Goal: Task Accomplishment & Management: Complete application form

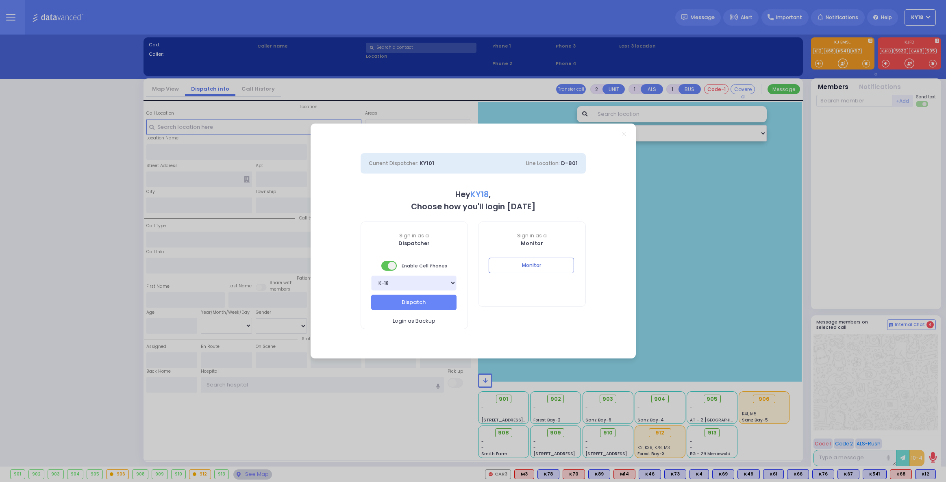
select select "4"
type input "ky18"
click at [555, 273] on div "Monitor" at bounding box center [531, 272] width 107 height 28
click at [558, 269] on button "Monitor" at bounding box center [531, 265] width 85 height 15
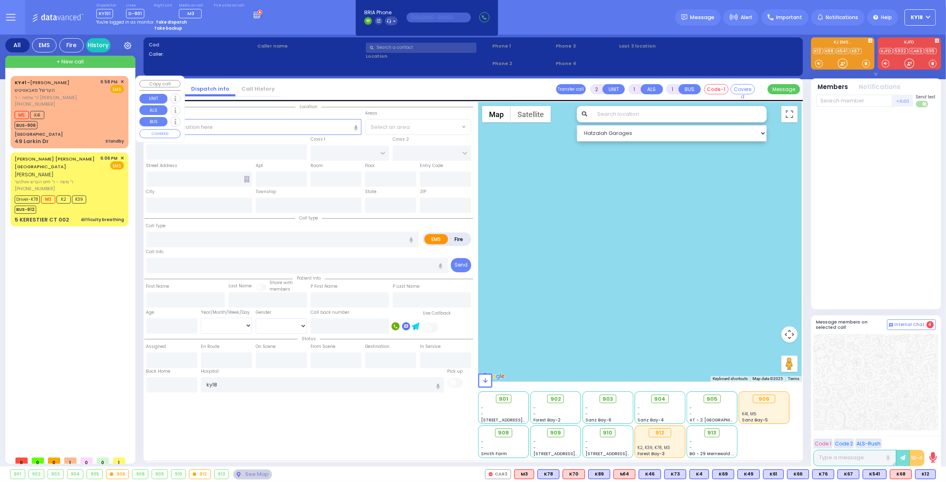
click at [93, 128] on div "M5 K41 BUS-906" at bounding box center [69, 119] width 109 height 20
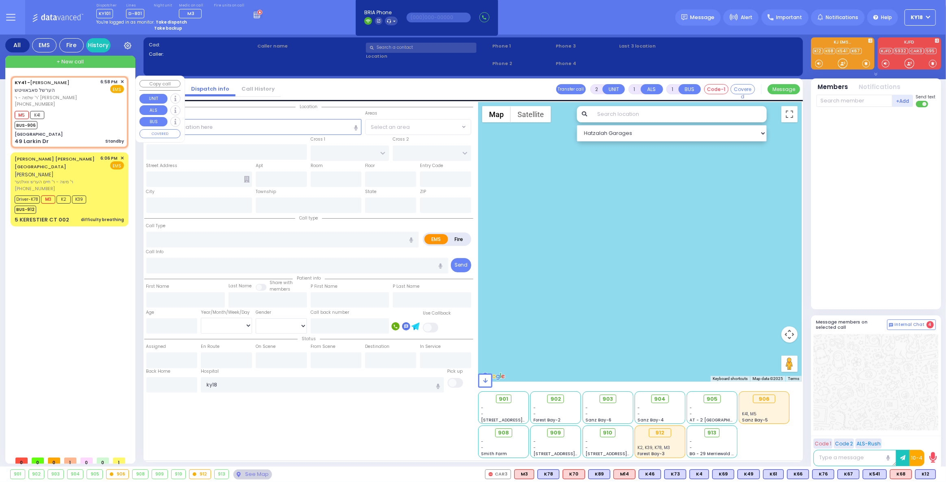
select select
type input "Standby"
radio input "true"
type input "[PERSON_NAME]"
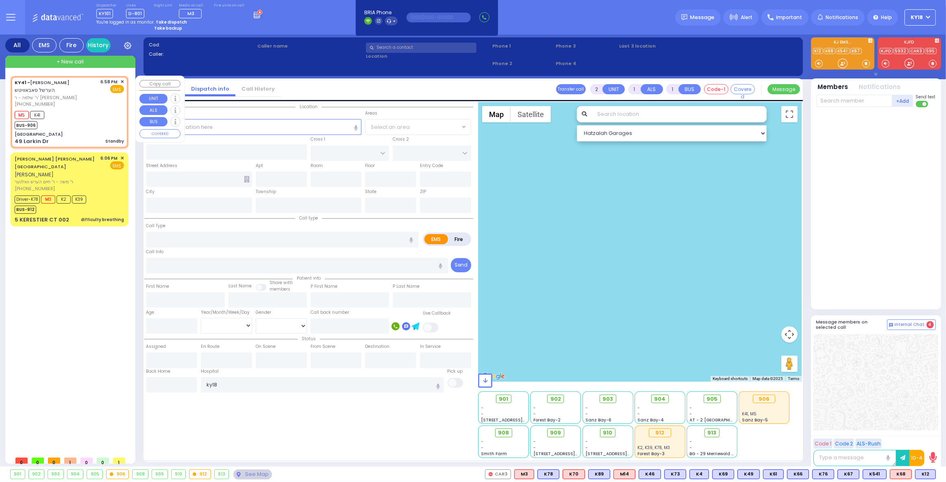
select select
type input "18:58"
type input "18:59"
type input "[GEOGRAPHIC_DATA]"
type input "OLD COUNTRY RD"
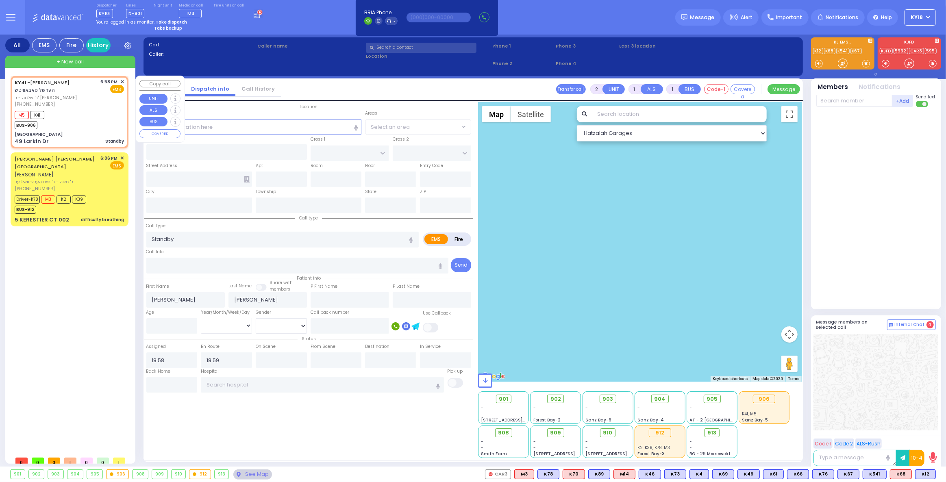
type input "49 Larkin Dr"
type input "Monroe"
type input "[US_STATE]"
type input "10950"
select select "MONROE"
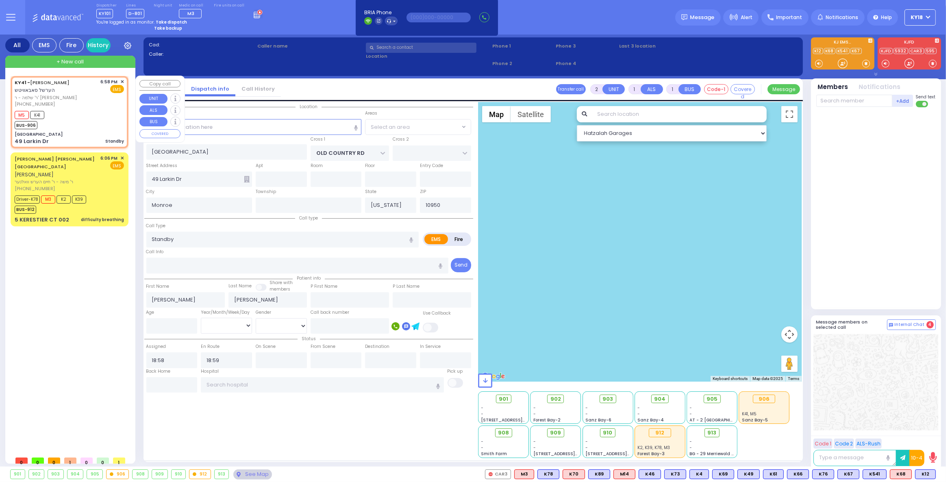
select select "Hatzalah Garages"
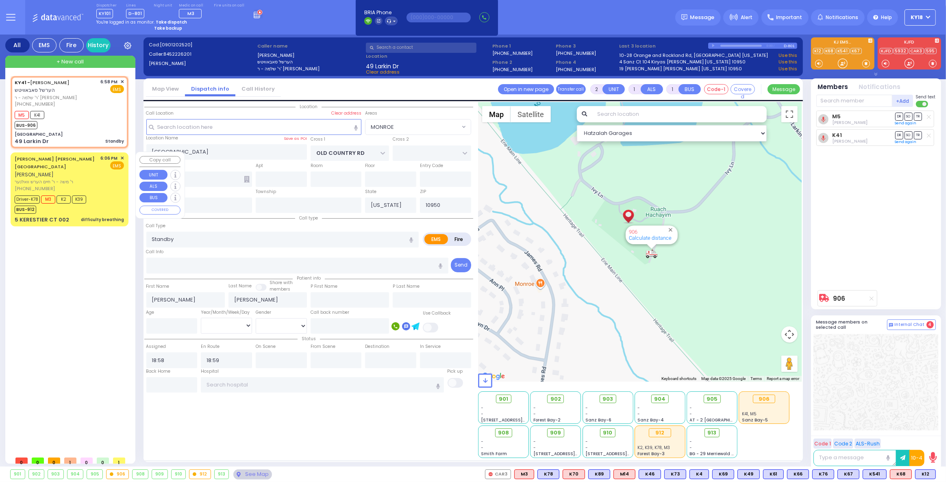
click at [97, 193] on div "Driver-K78 M3 K2 K39 BUS-912" at bounding box center [69, 203] width 109 height 20
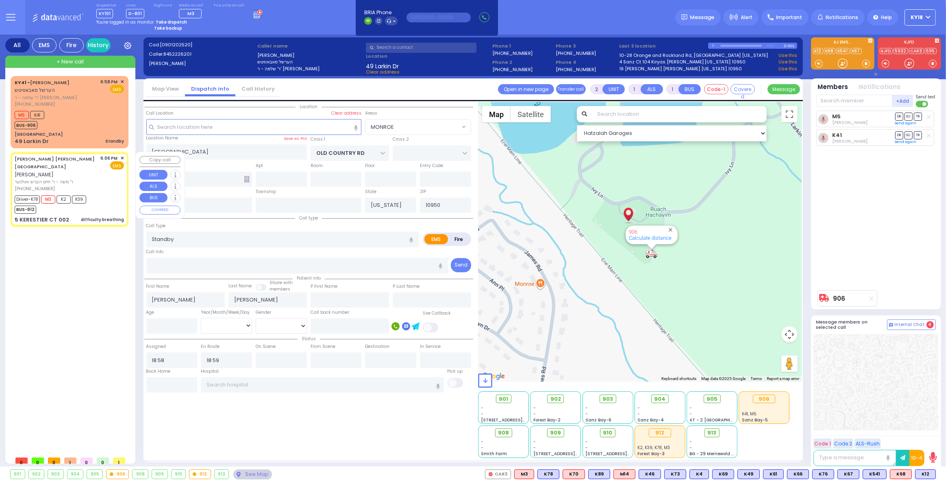
type input "6"
select select
type input "difficulty breathing"
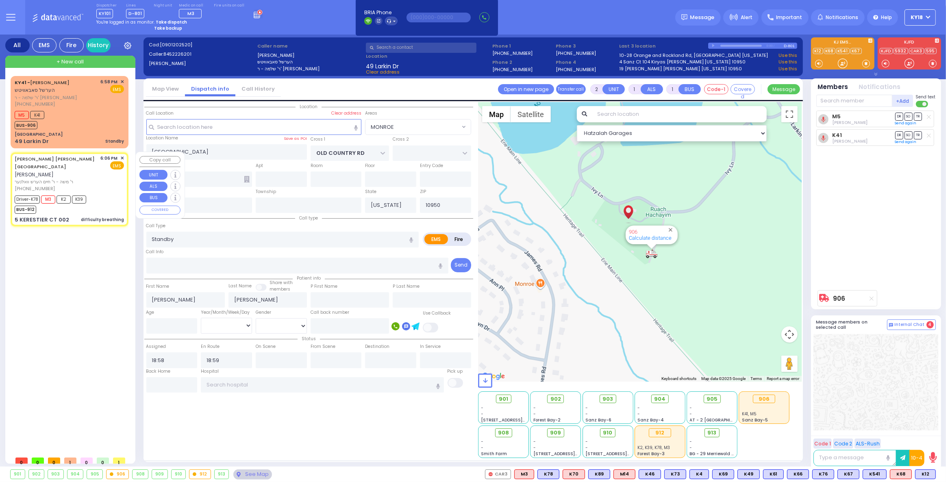
radio input "true"
type input "[PERSON_NAME]"
type input "MAYEROVITZ"
type input "[PERSON_NAME]"
type input "MAYEROVITZ"
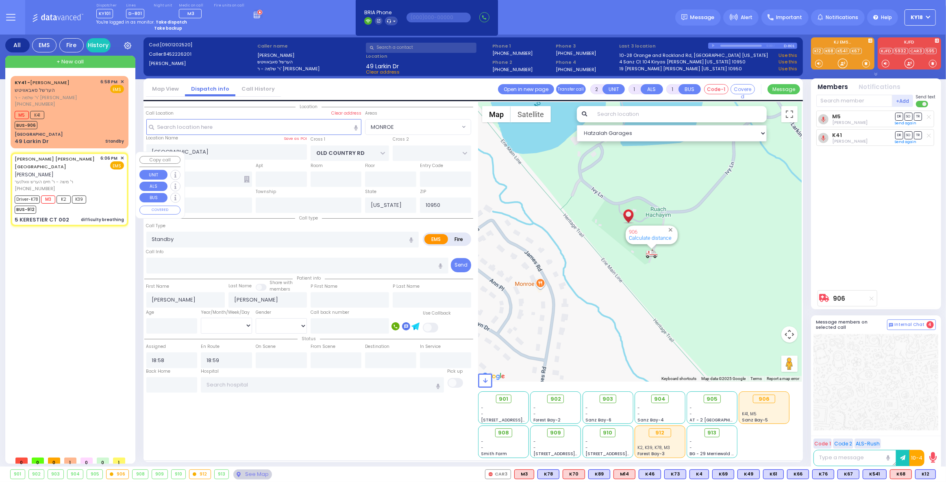
type input "2"
select select "Year"
select select "[DEMOGRAPHIC_DATA]"
type input "18:06"
type input "18:09"
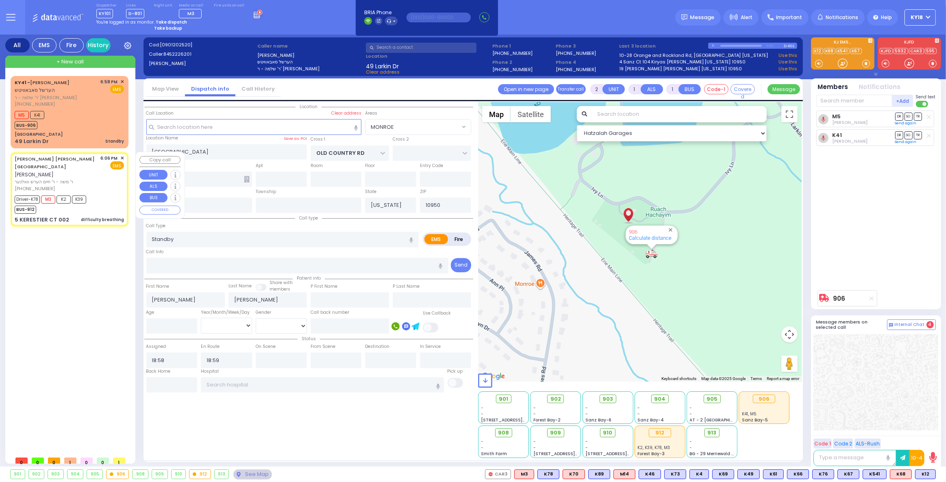
type input "18:12"
type input "18:24"
type input "19:20"
type input "19:45"
type input "[US_STATE][GEOGRAPHIC_DATA]- [GEOGRAPHIC_DATA] [STREET_ADDRESS][US_STATE]"
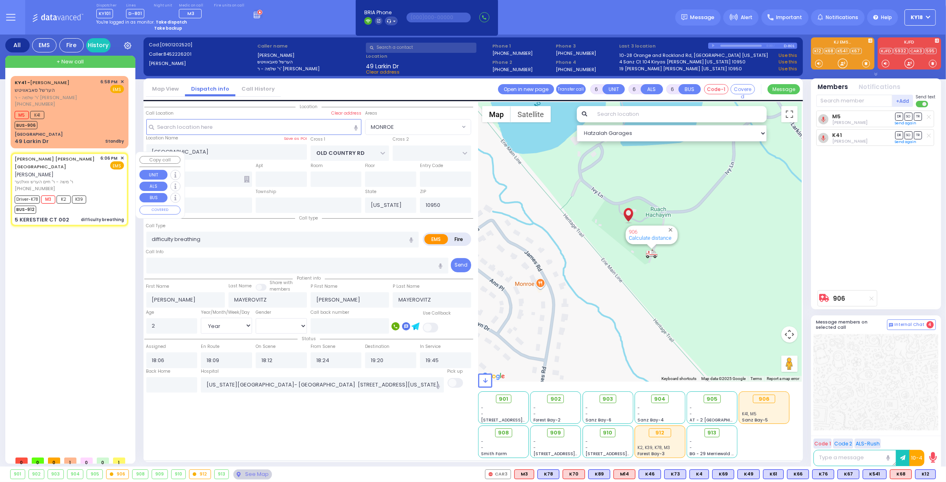
type input "GETZIL BERGER BLVD"
type input "KAHAN DR"
type input "5 KERESTIER CT"
type input "002"
type input "[PERSON_NAME]"
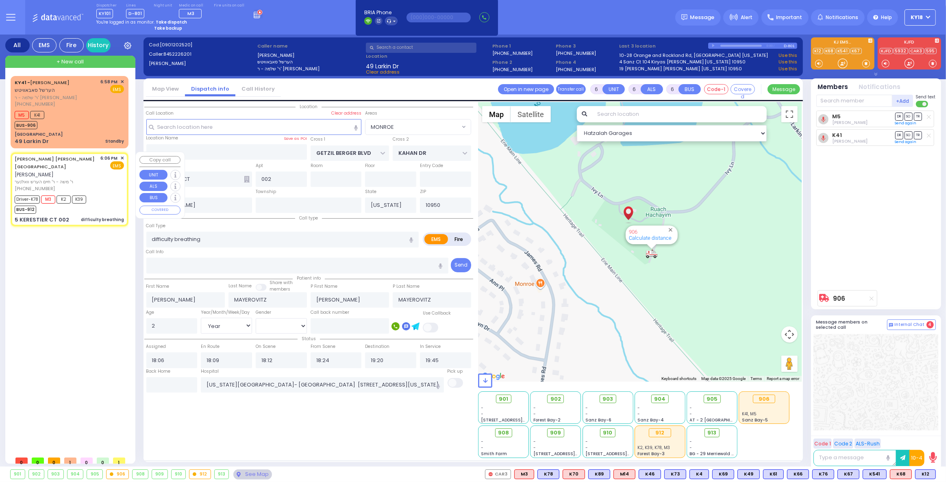
select select "Hatzalah Garages"
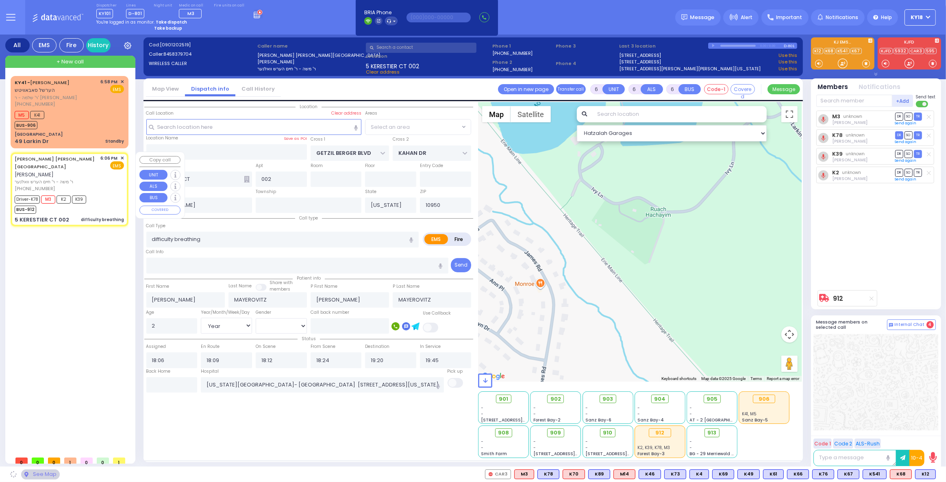
select select "SECTION 4"
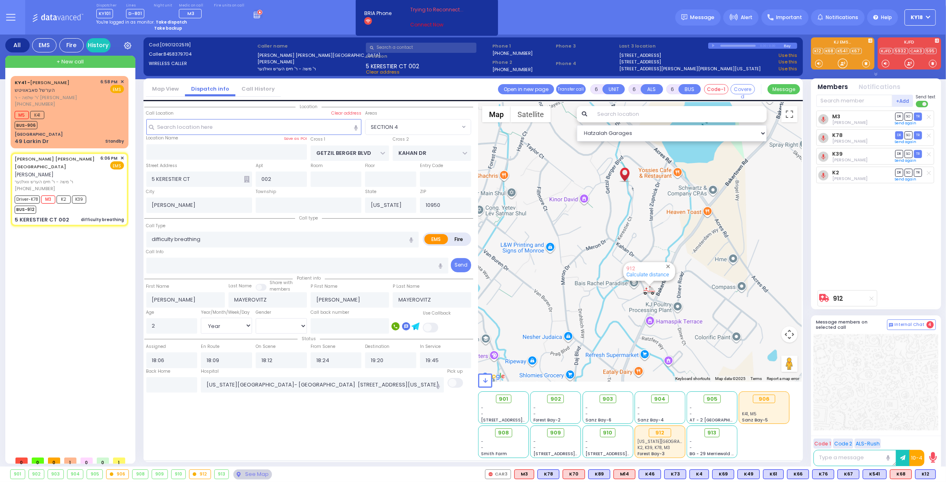
click at [426, 23] on link "Connect Now" at bounding box center [442, 24] width 64 height 7
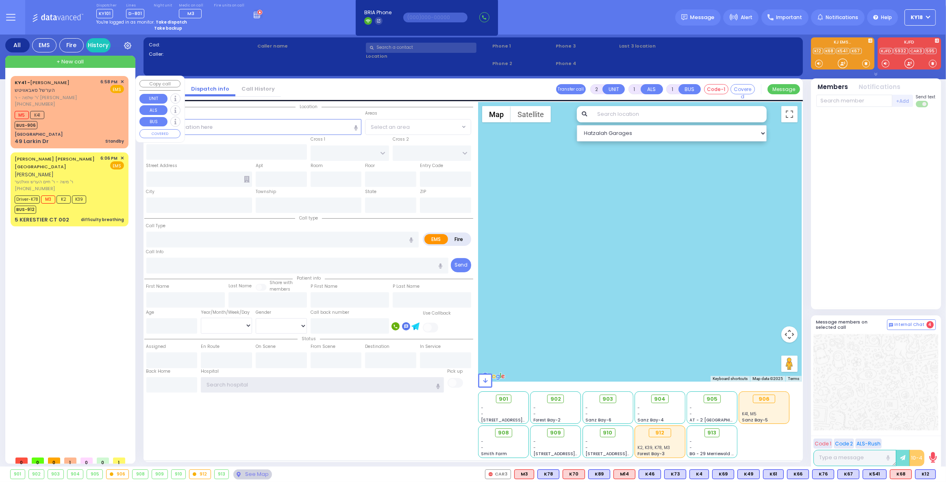
type input "ky18"
drag, startPoint x: 68, startPoint y: 100, endPoint x: 72, endPoint y: 104, distance: 5.8
click at [69, 100] on span "ר' שלמה - ר' [PERSON_NAME]" at bounding box center [56, 97] width 83 height 7
select select
type input "Standby"
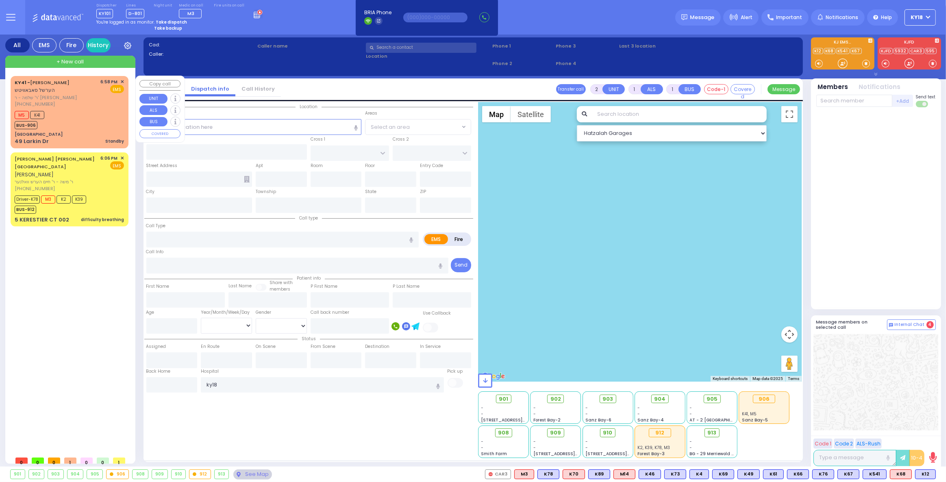
radio input "true"
type input "[PERSON_NAME]"
select select
type input "18:58"
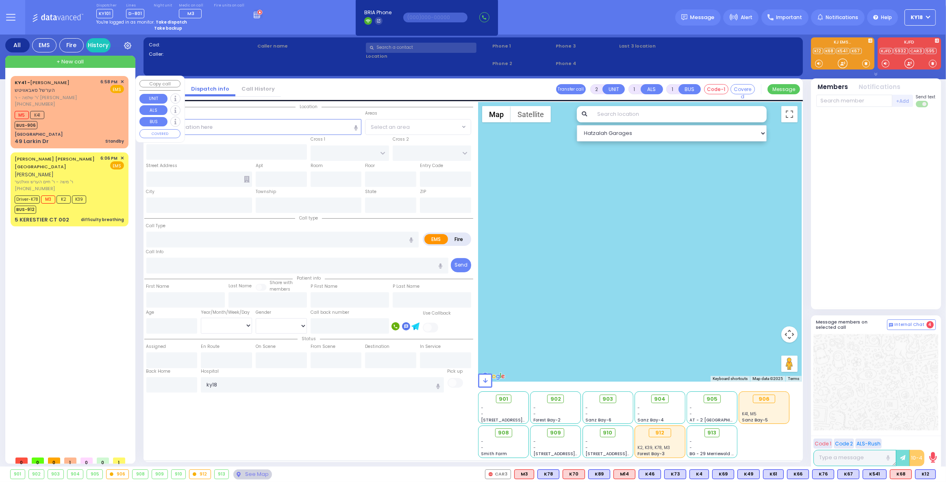
type input "18:59"
select select "Hatzalah Garages"
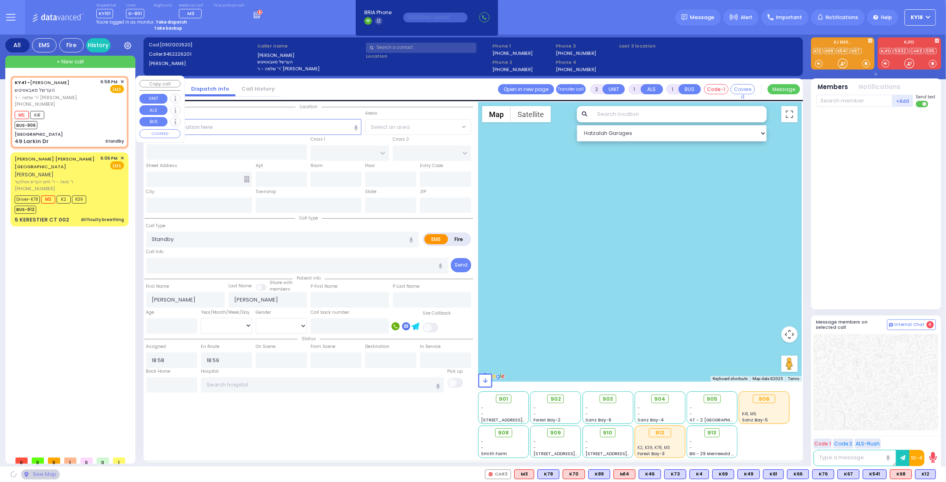
type input "[GEOGRAPHIC_DATA]"
type input "OLD COUNTRY RD"
type input "49 Larkin Dr"
type input "Monroe"
type input "[US_STATE]"
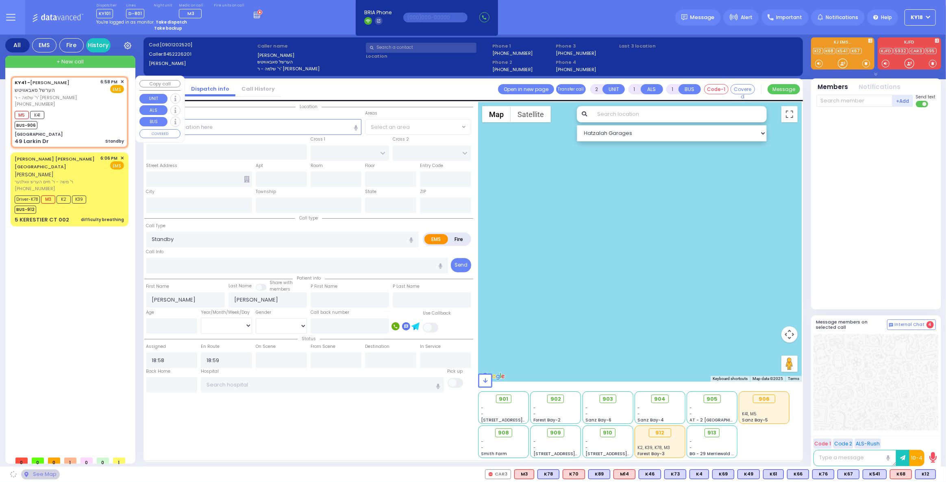
type input "10950"
select select "MONROE"
